Goal: Find contact information

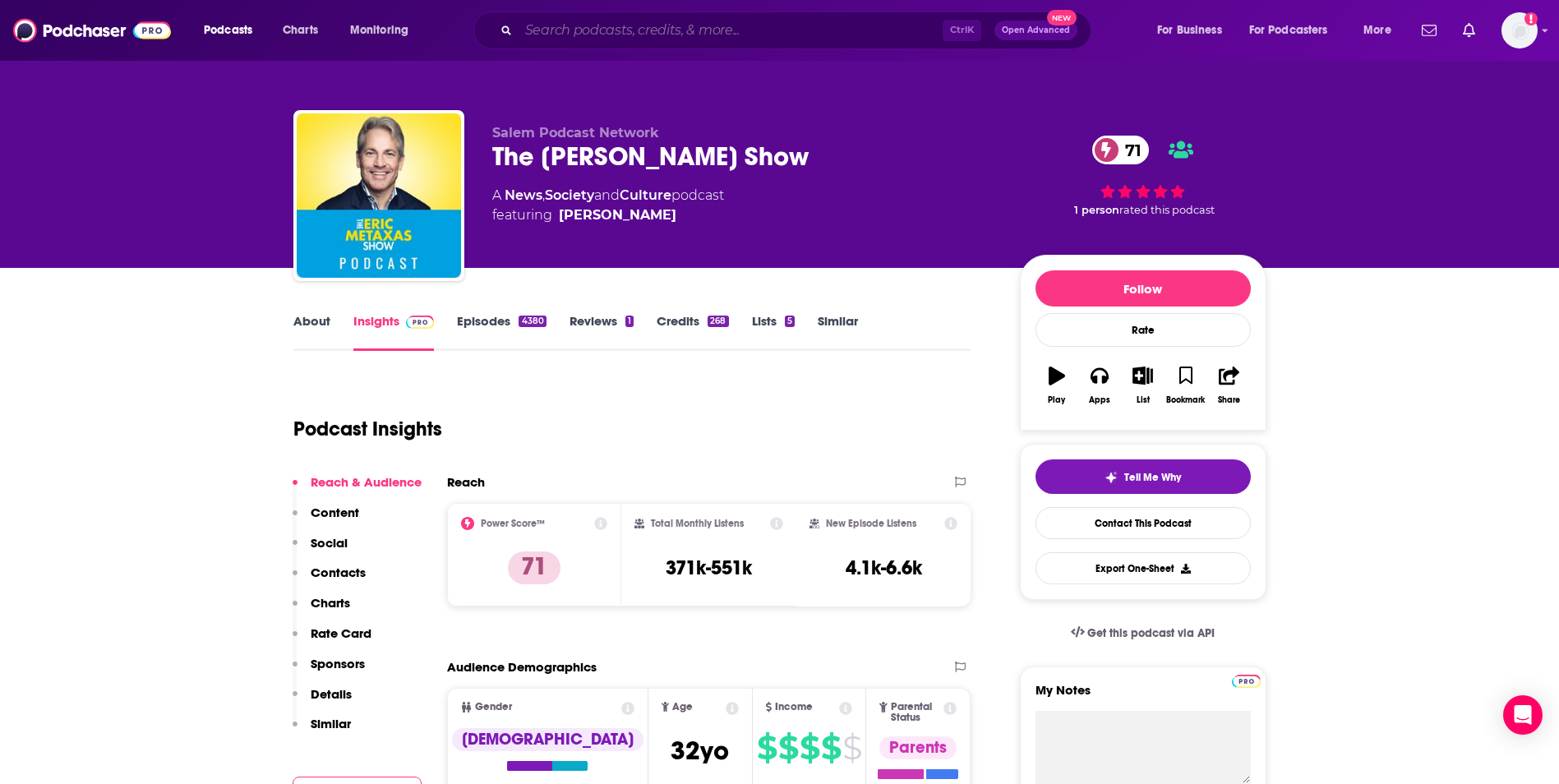
click at [614, 21] on input "Search podcasts, credits, & more..." at bounding box center [730, 30] width 424 height 27
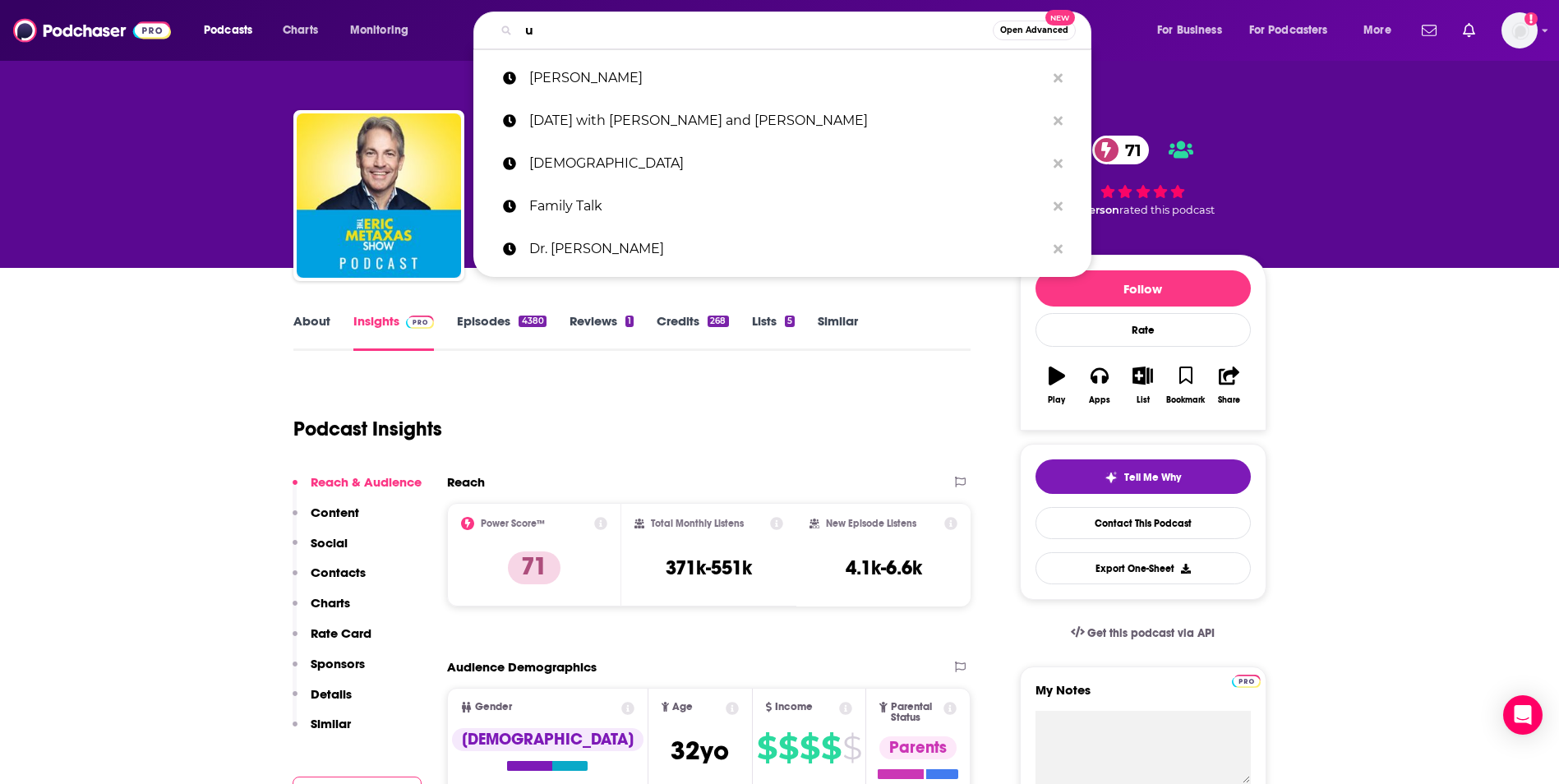
click at [614, 21] on input "u" at bounding box center [755, 30] width 474 height 27
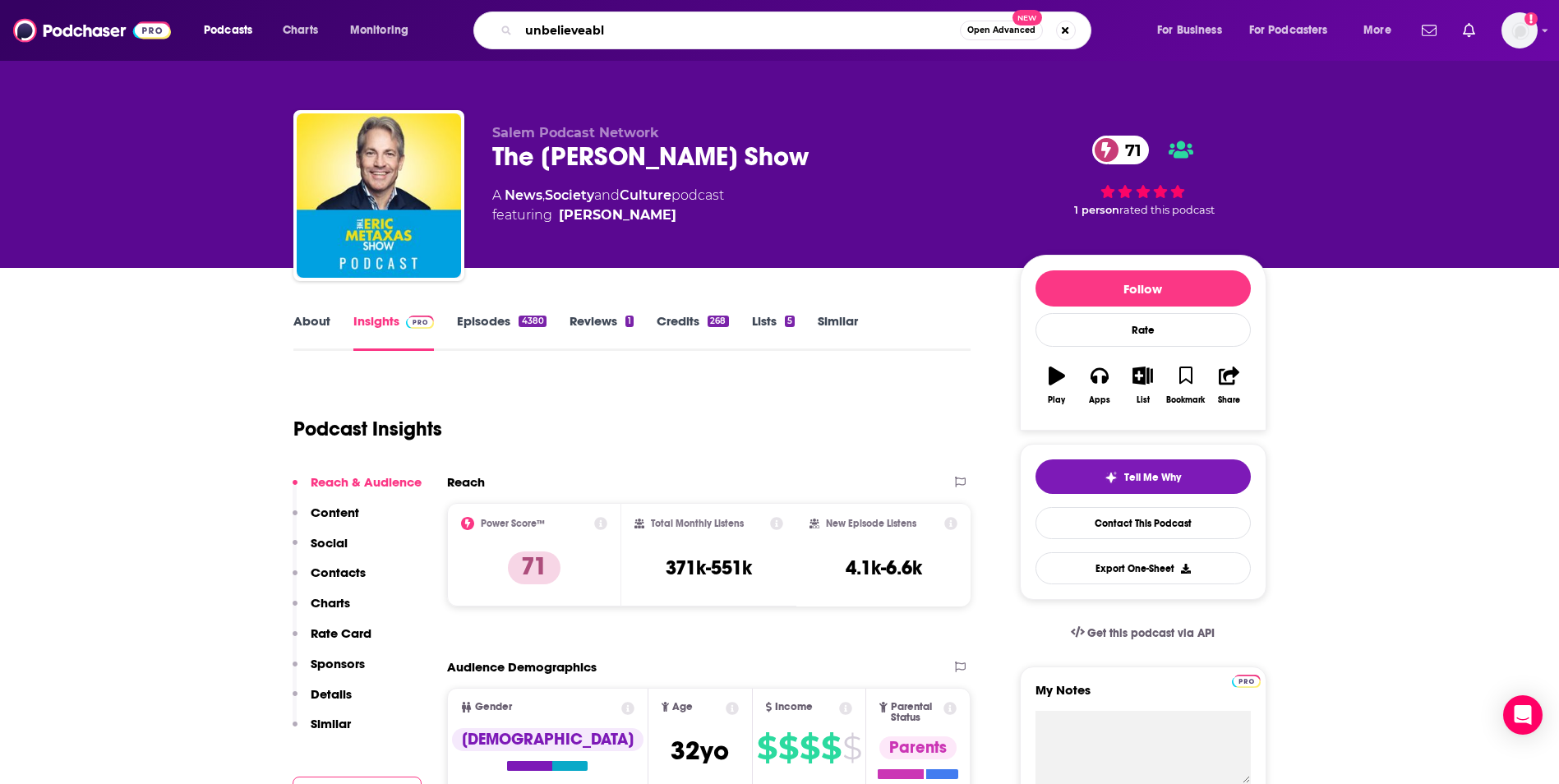
type input "unbelieveable"
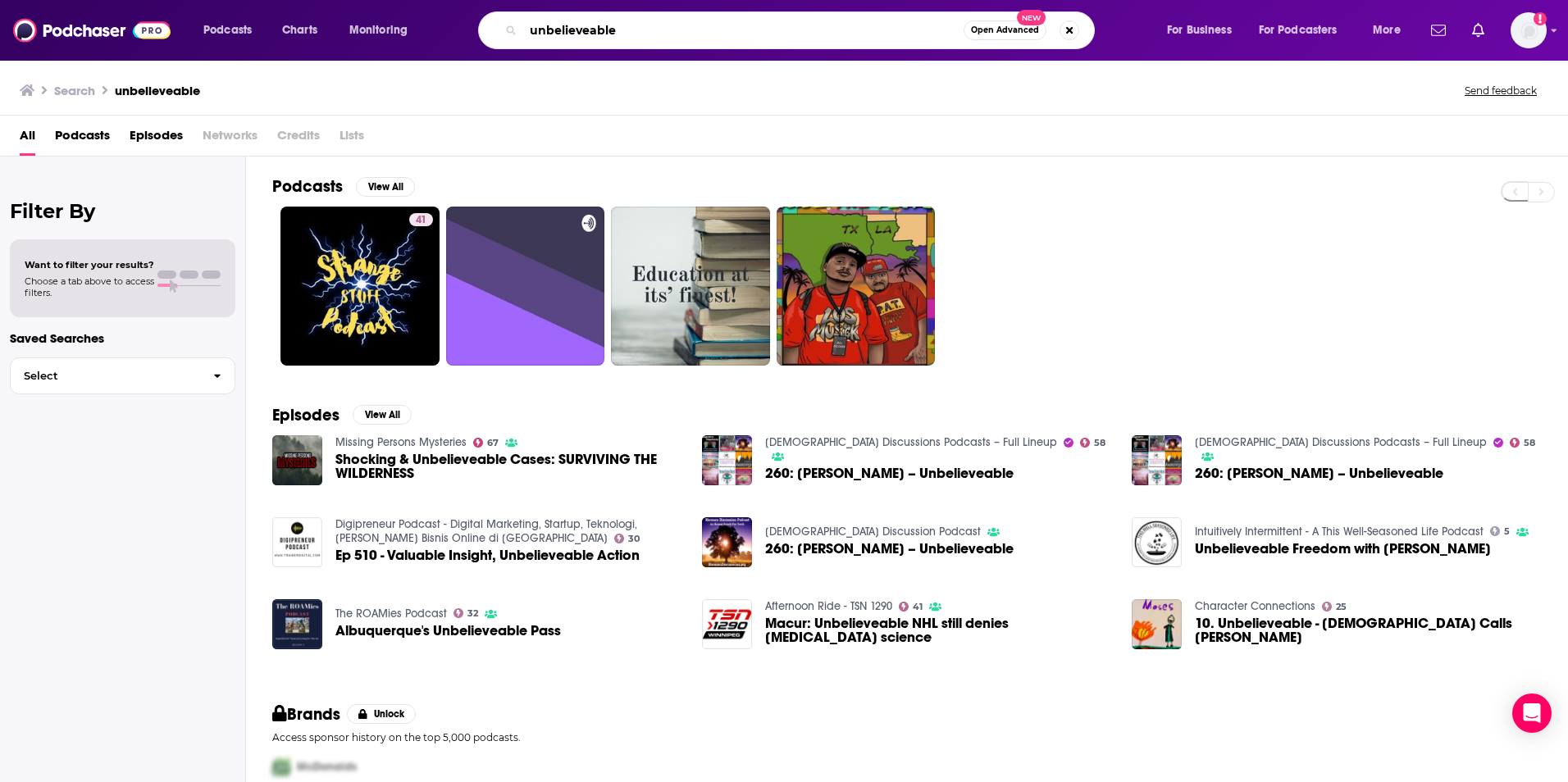
click at [643, 27] on input "unbelieveable" at bounding box center [743, 30] width 440 height 27
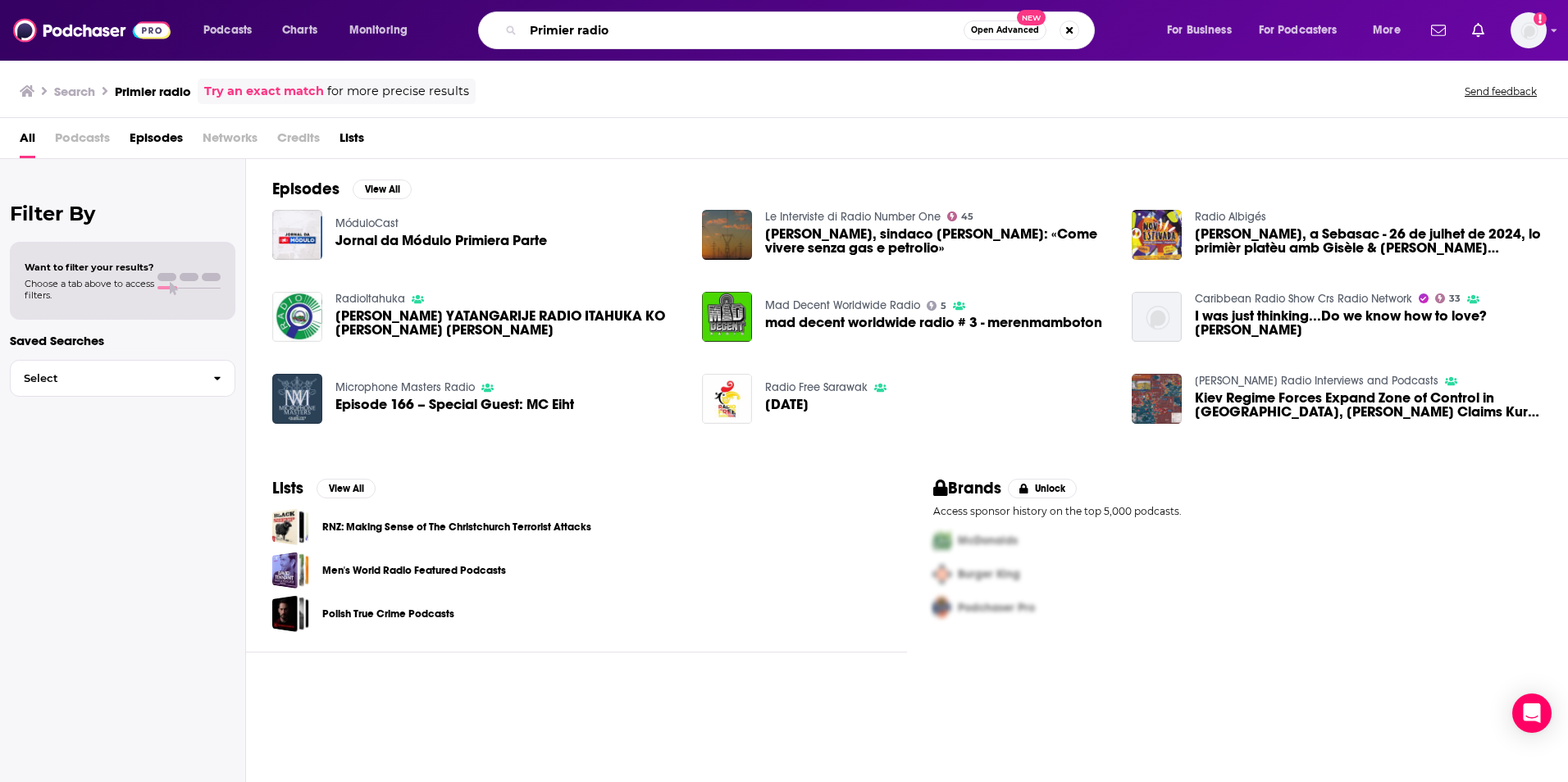
click at [597, 30] on input "Primier radio" at bounding box center [743, 30] width 440 height 27
type input "P"
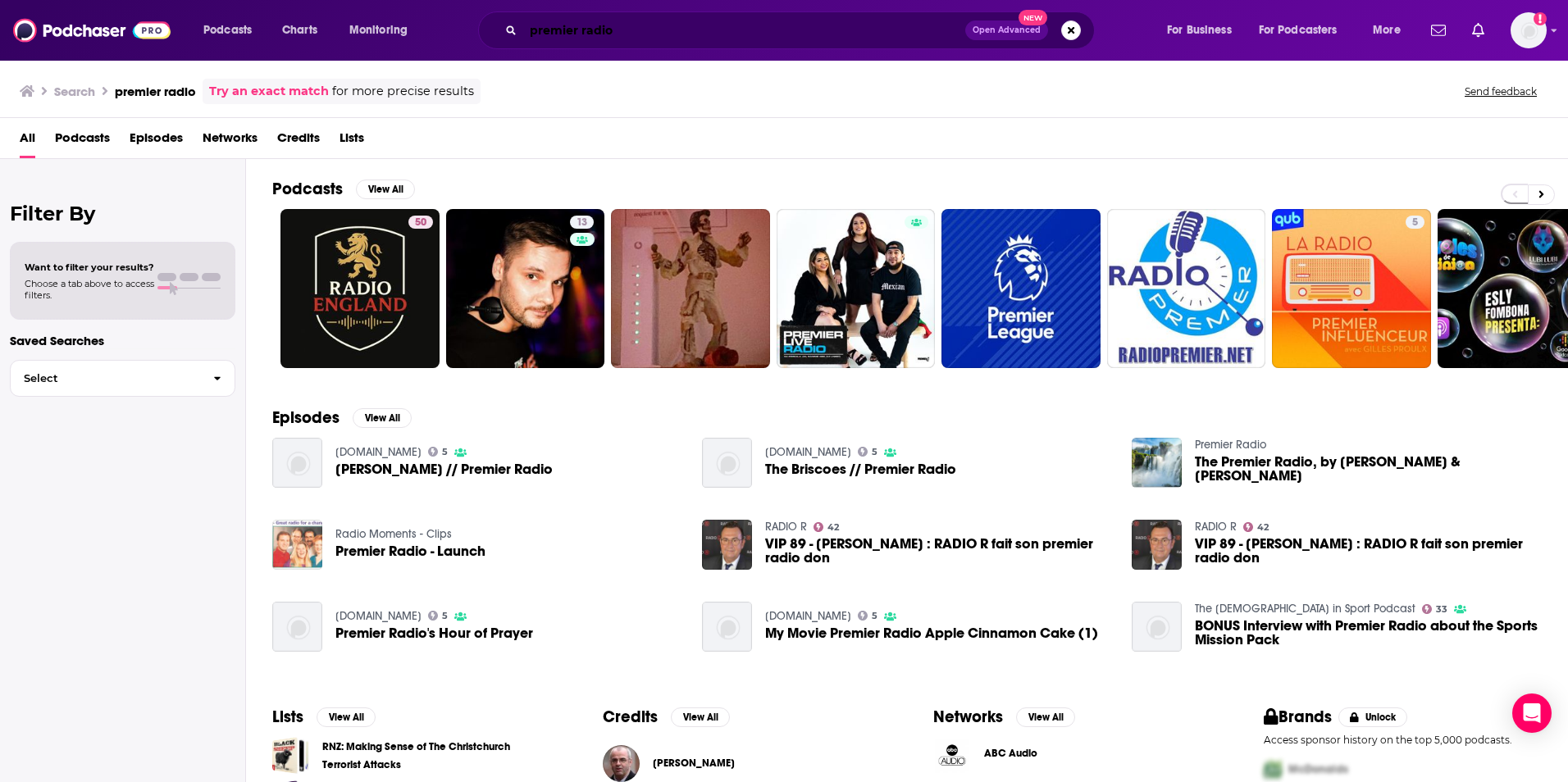
click at [581, 32] on input "premier radio" at bounding box center [744, 30] width 442 height 27
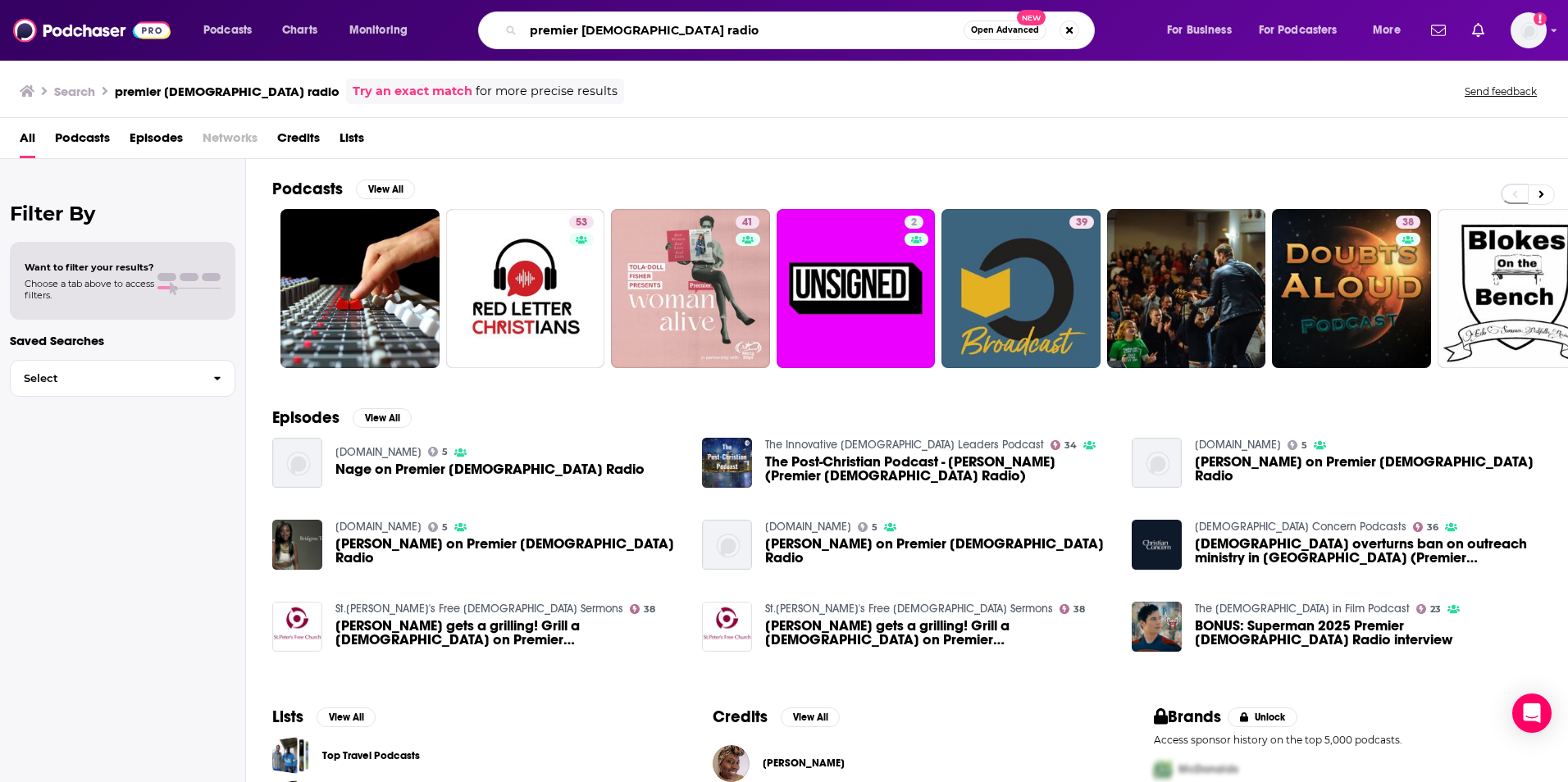
click at [591, 36] on input "premier [DEMOGRAPHIC_DATA] radio" at bounding box center [743, 30] width 440 height 27
type input "premier radio"
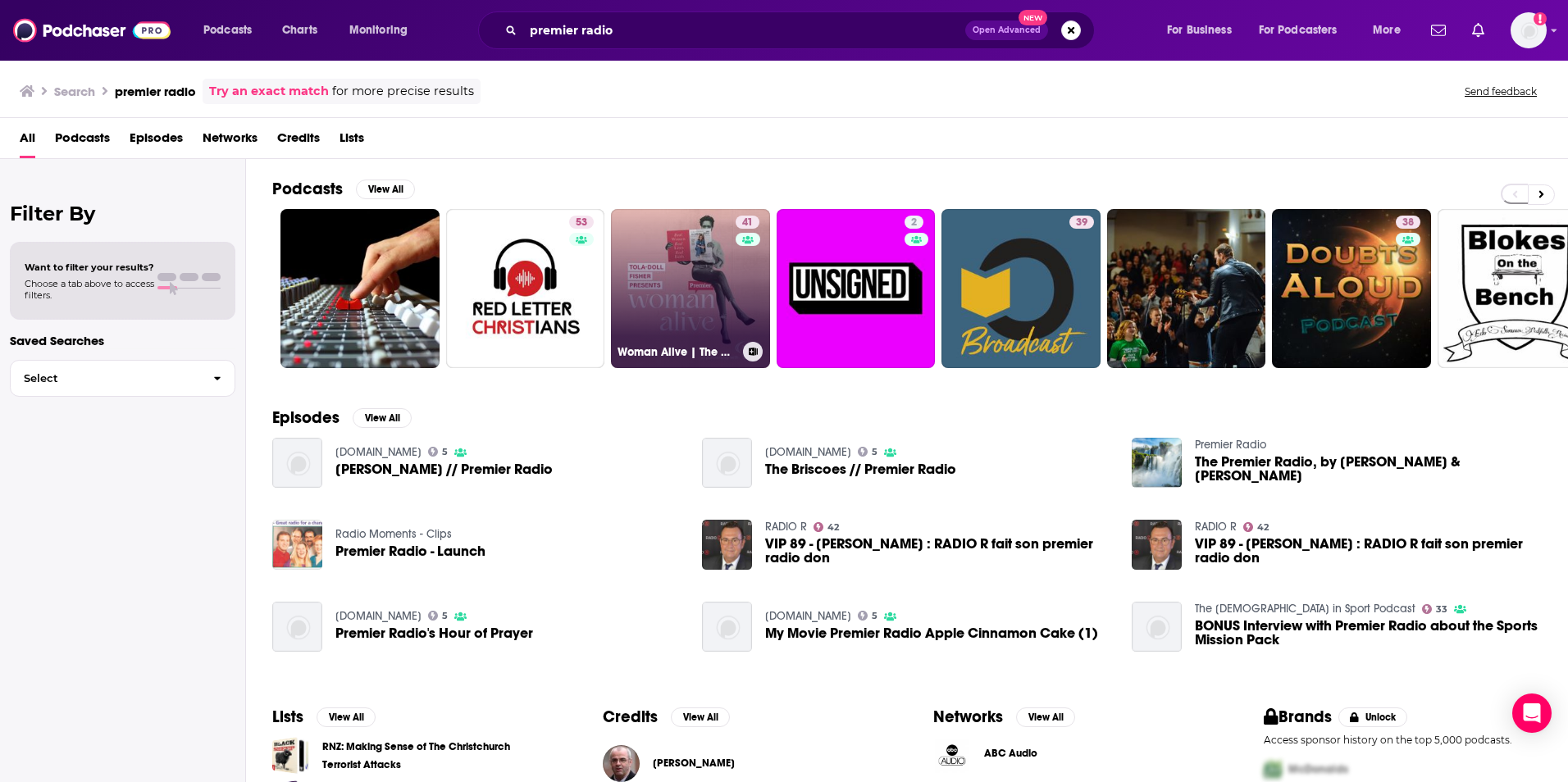
click at [714, 311] on link "41 Woman Alive | The podcast for [DEMOGRAPHIC_DATA] women" at bounding box center [691, 288] width 159 height 159
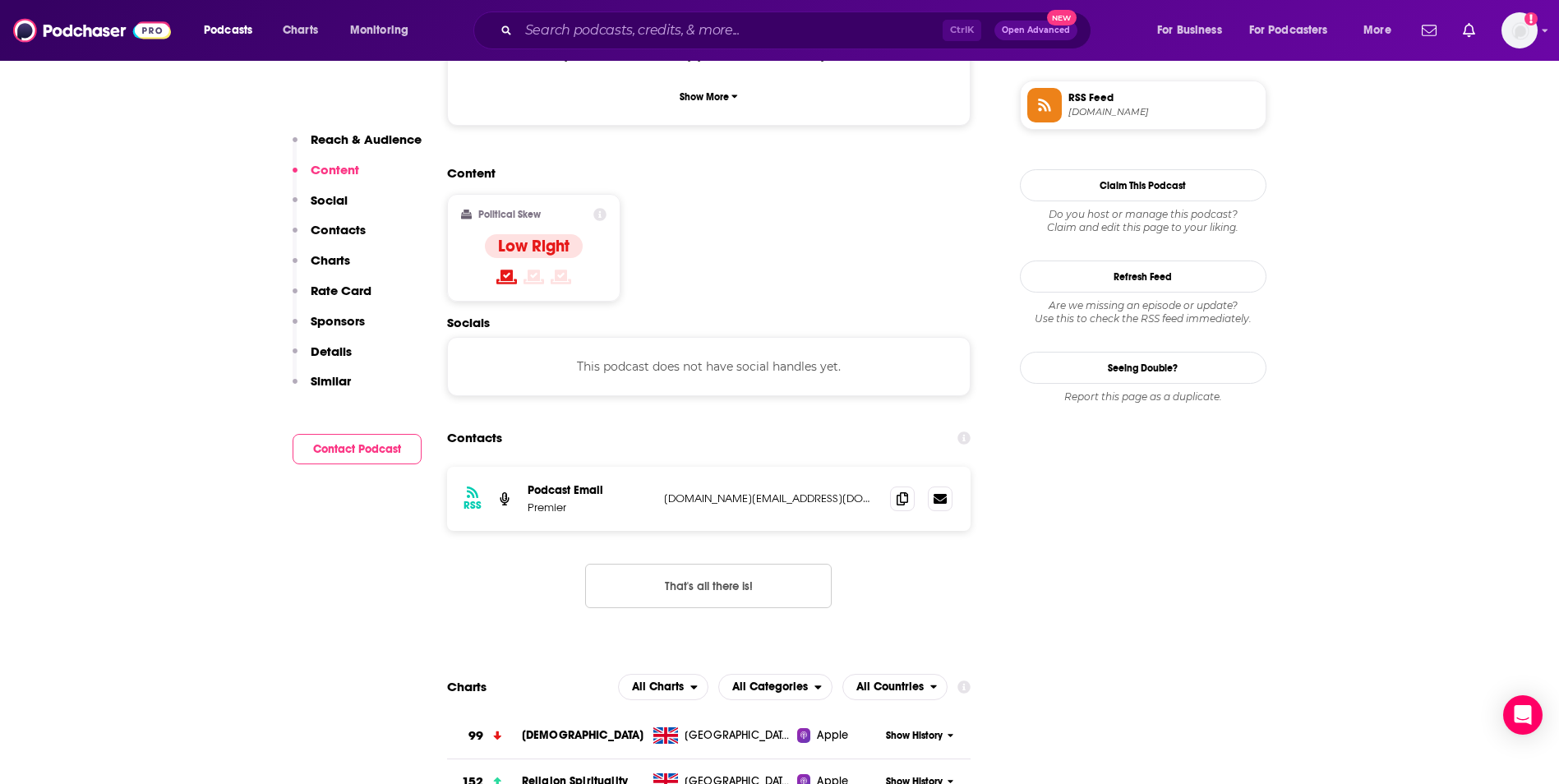
scroll to position [1348, 0]
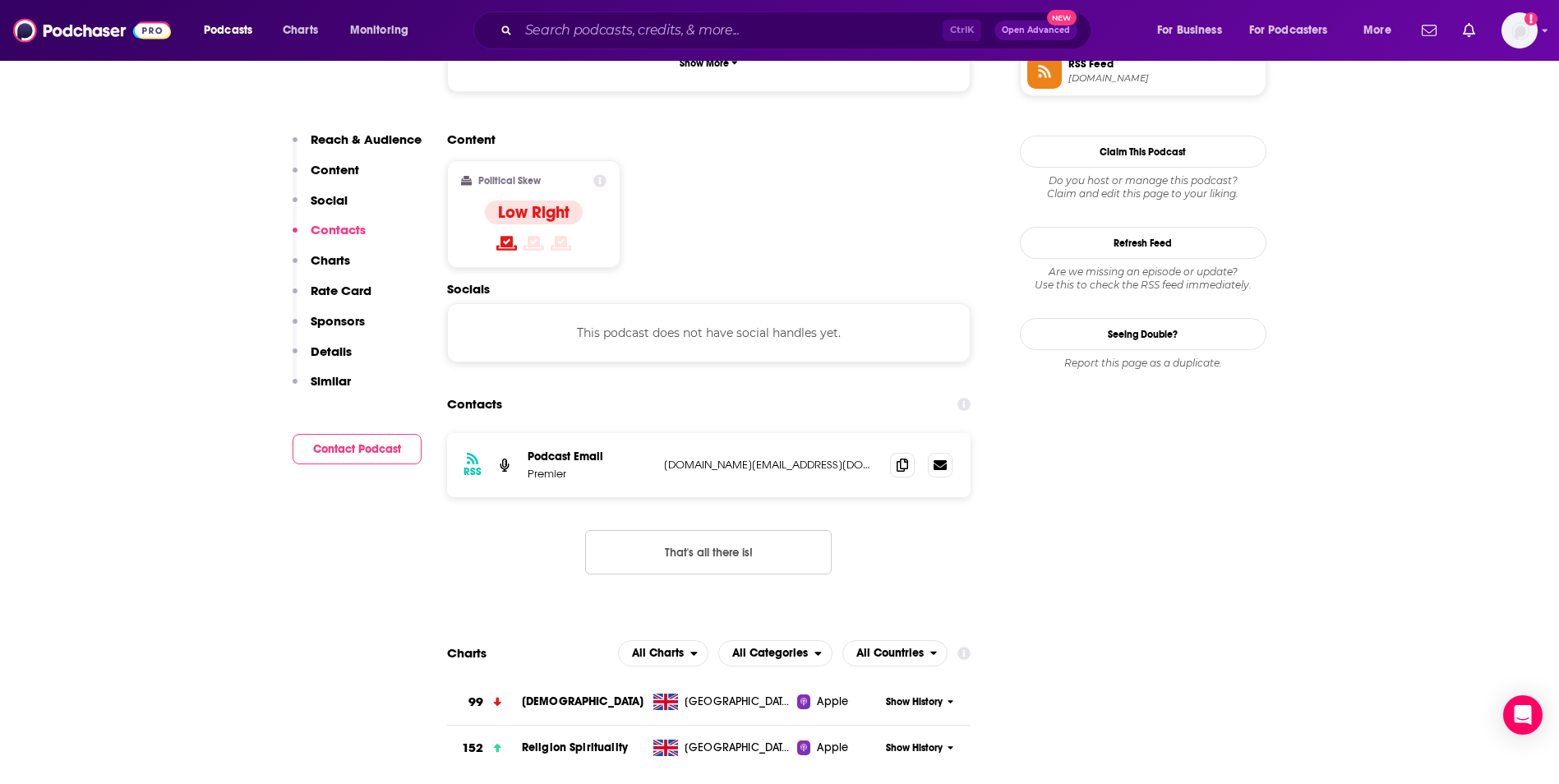
click at [807, 458] on p "[DOMAIN_NAME][EMAIL_ADDRESS][DOMAIN_NAME]" at bounding box center [770, 465] width 214 height 14
copy div "[DOMAIN_NAME][EMAIL_ADDRESS][DOMAIN_NAME] [DOMAIN_NAME][EMAIL_ADDRESS][DOMAIN_N…"
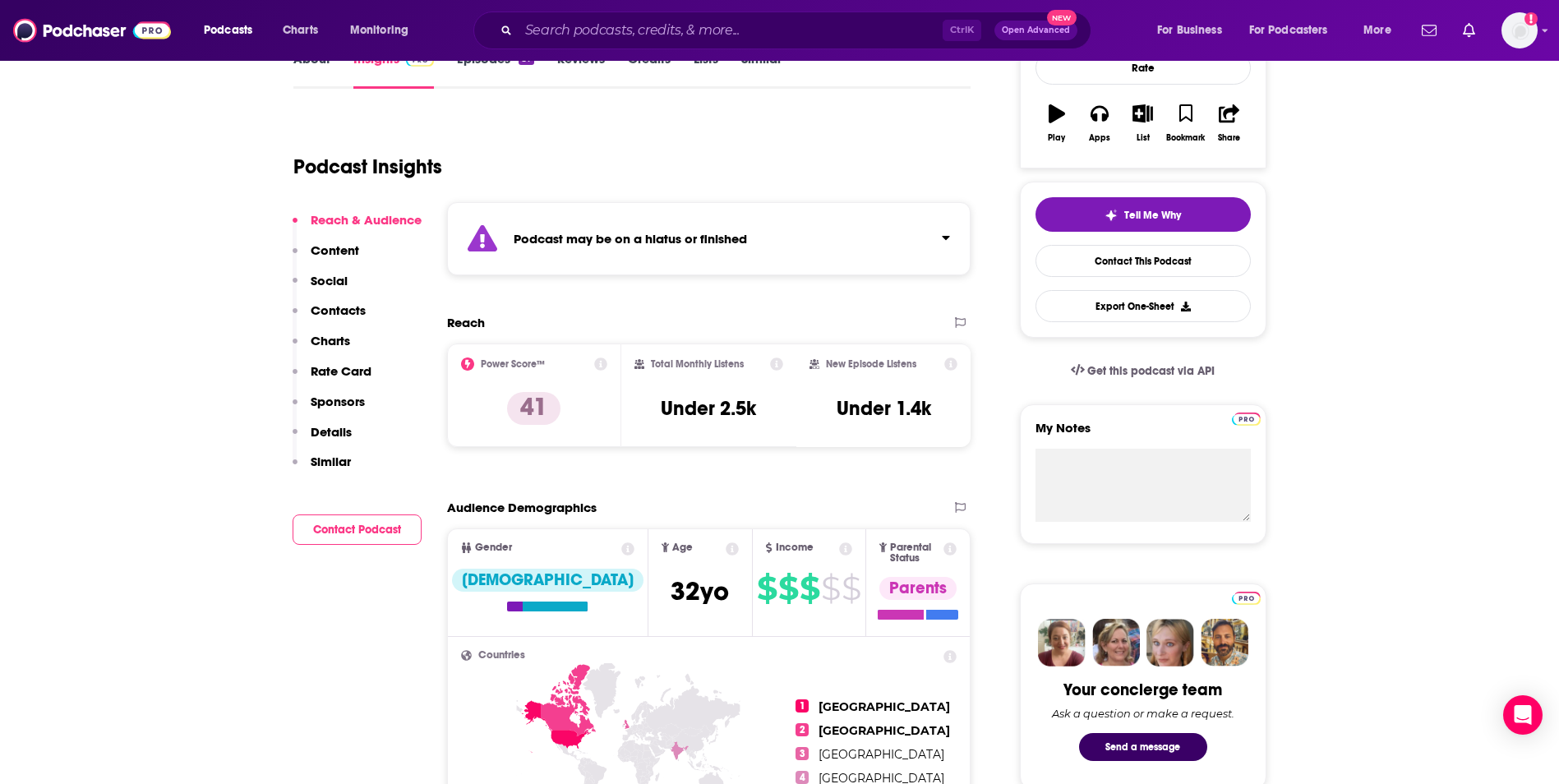
scroll to position [274, 0]
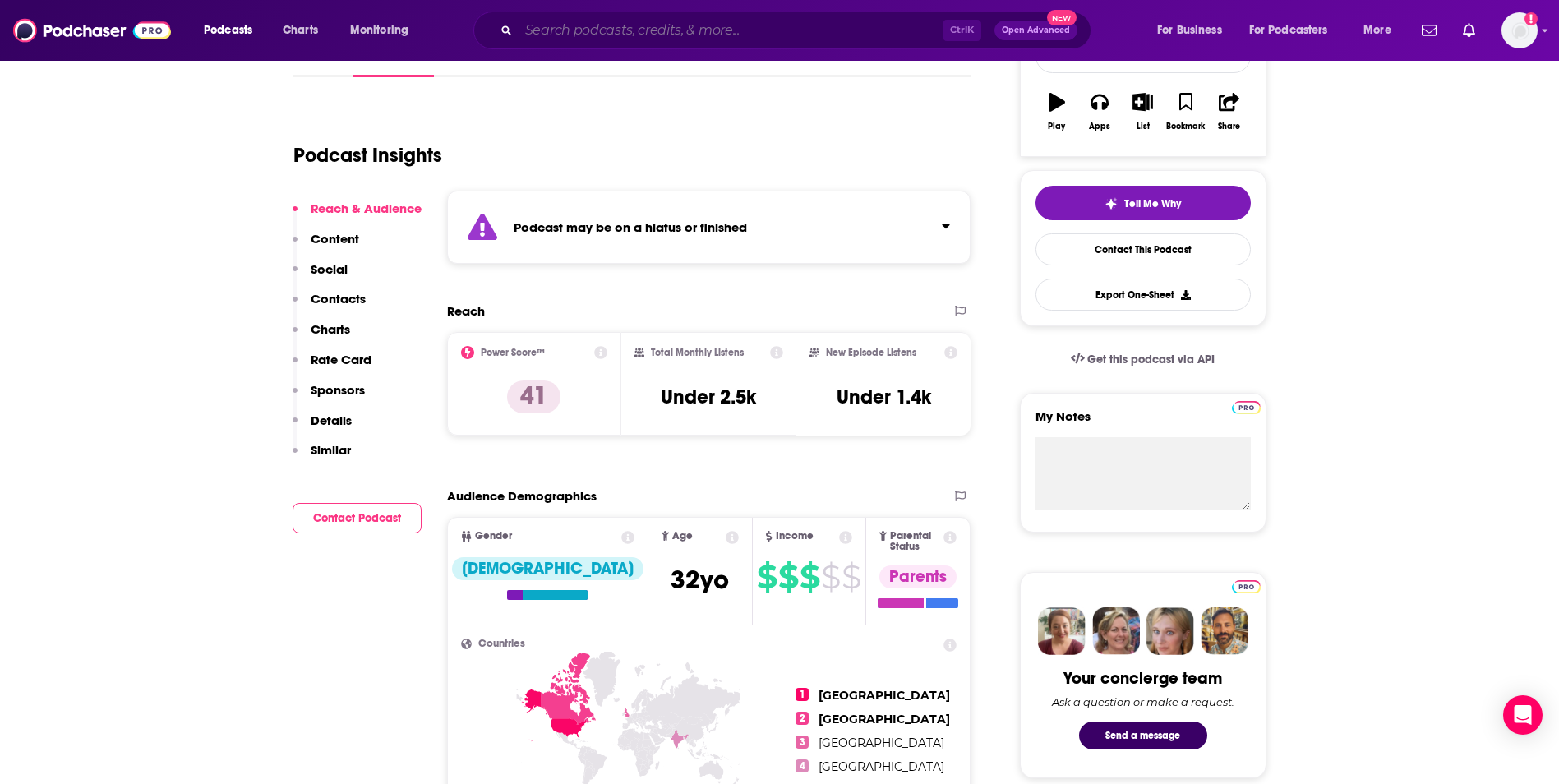
click at [590, 29] on input "Search podcasts, credits, & more..." at bounding box center [730, 30] width 424 height 27
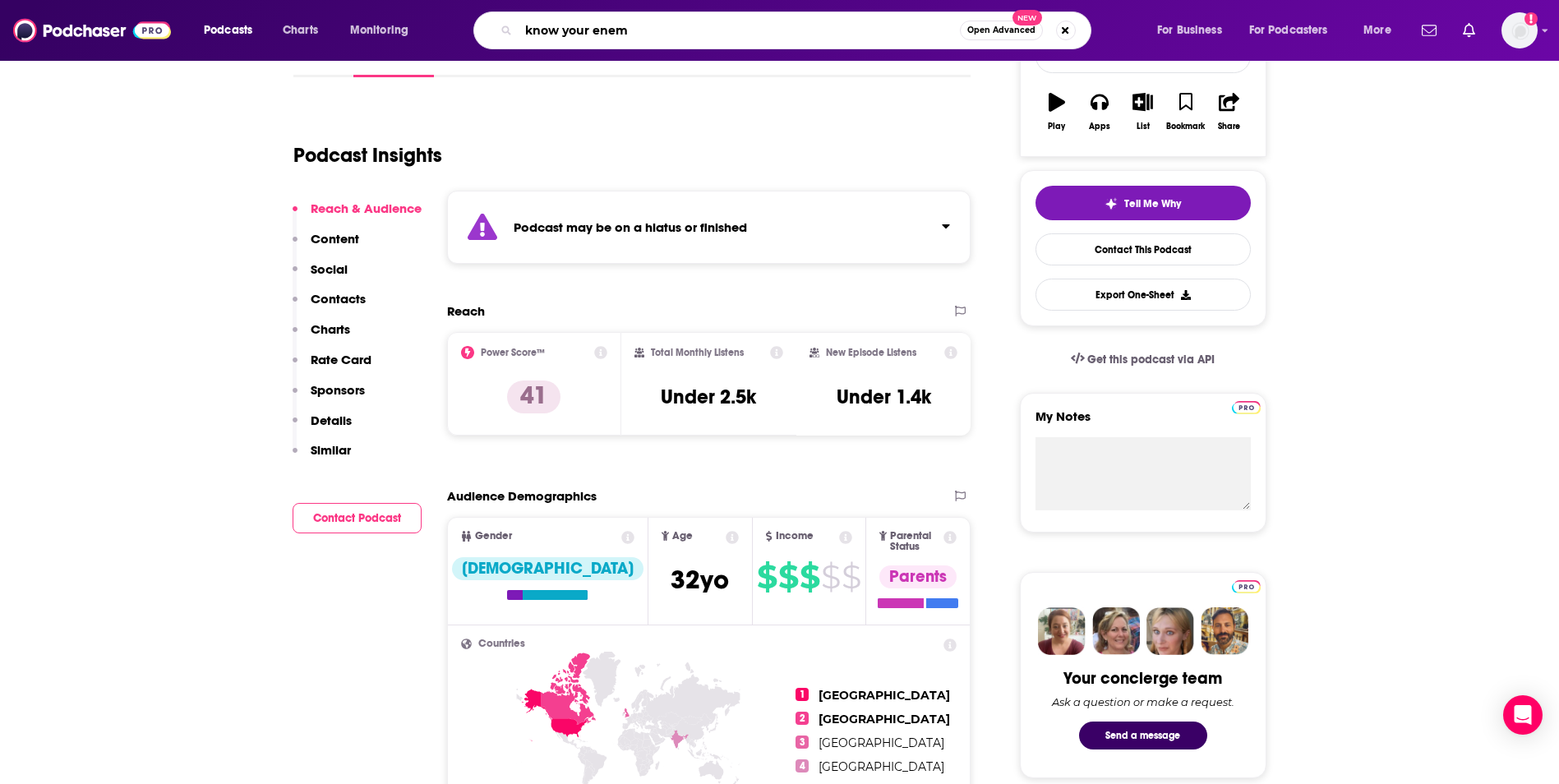
type input "know your enemy"
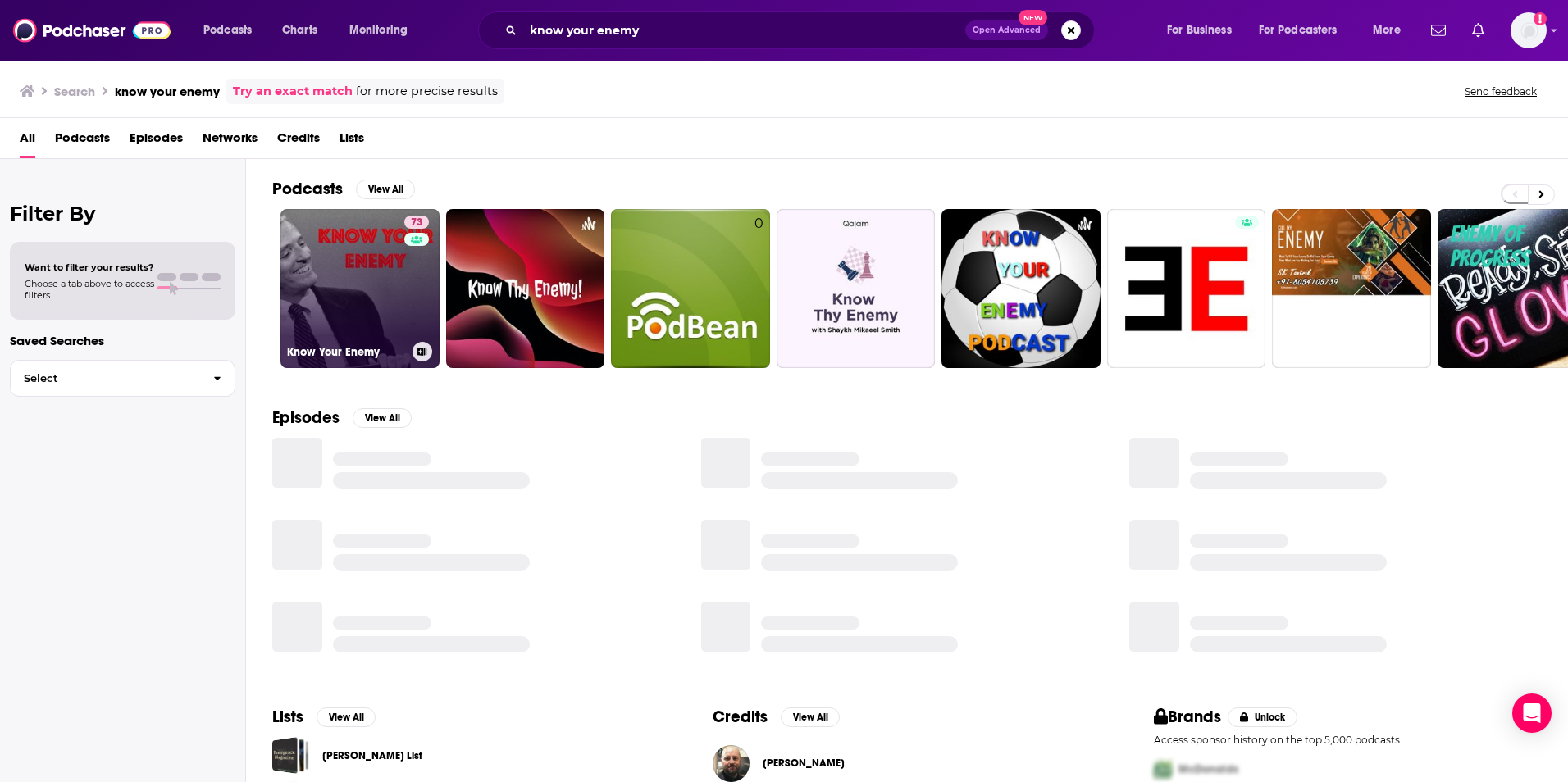
click at [363, 282] on link "73 Know Your Enemy" at bounding box center [360, 288] width 159 height 159
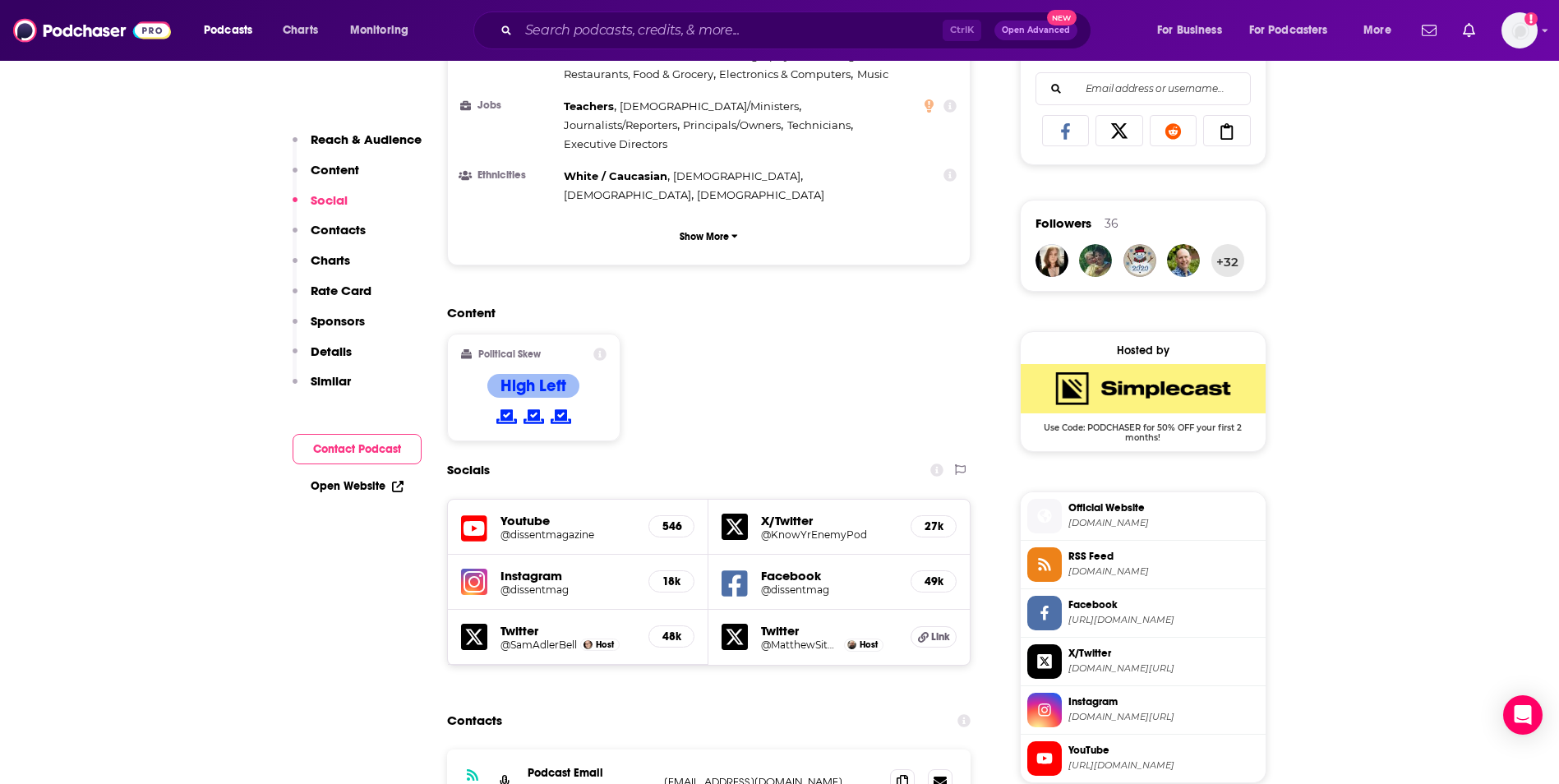
scroll to position [1150, 0]
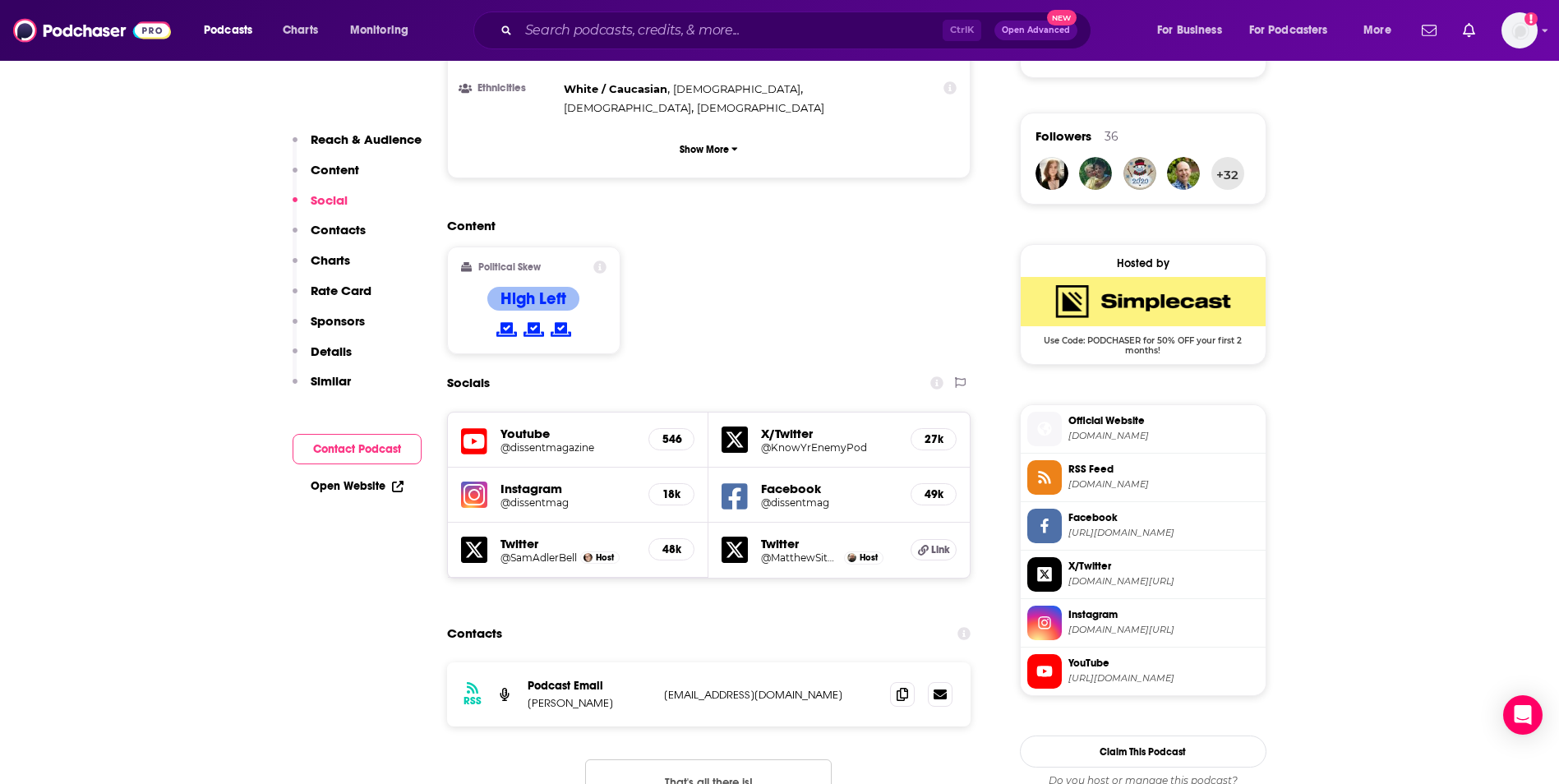
click at [863, 688] on p "[EMAIL_ADDRESS][DOMAIN_NAME]" at bounding box center [770, 695] width 214 height 14
